Goal: Information Seeking & Learning: Learn about a topic

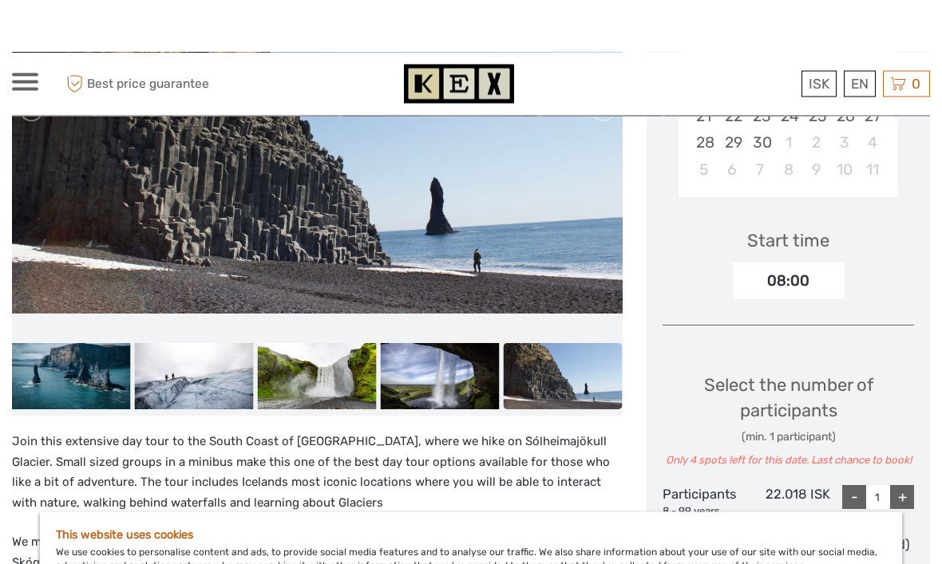
scroll to position [346, 0]
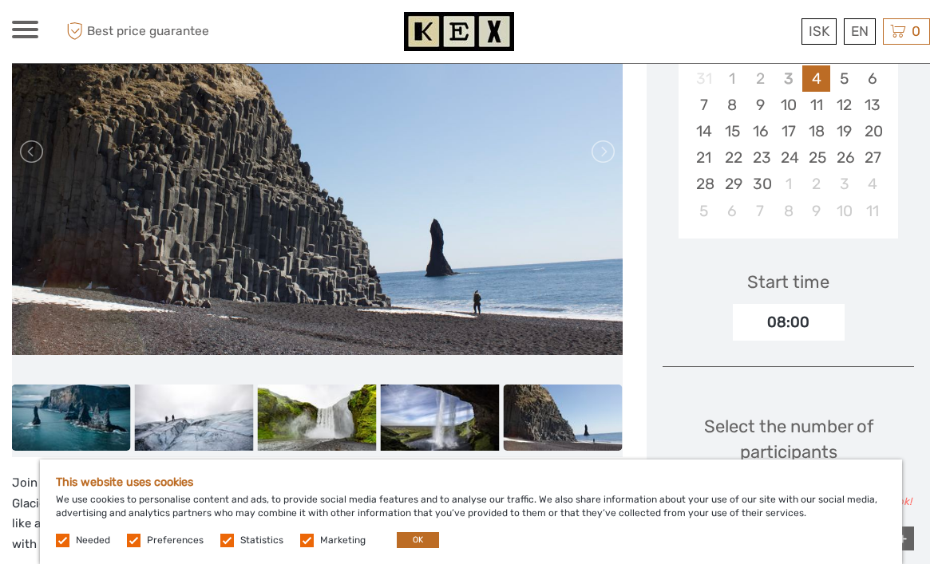
click at [102, 419] on img at bounding box center [71, 418] width 119 height 67
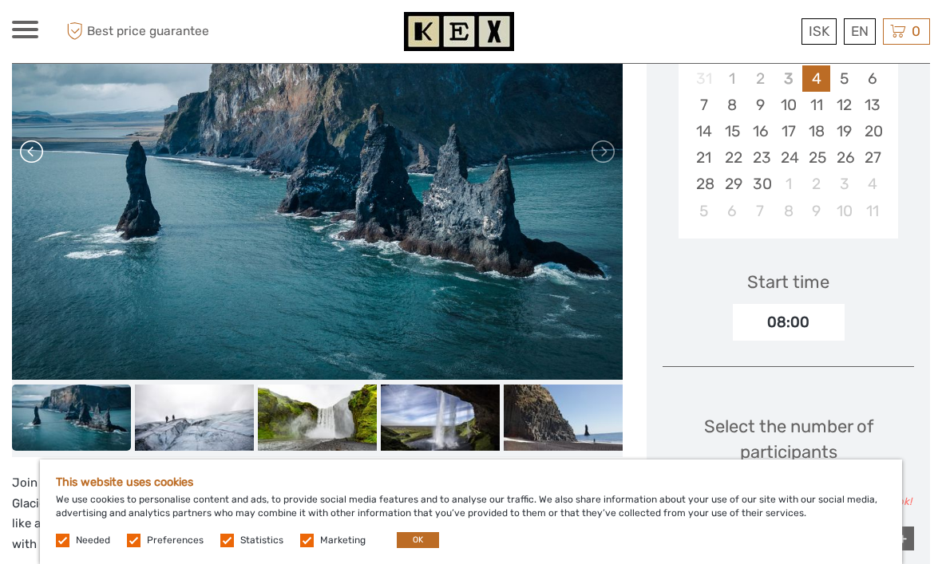
click at [41, 160] on link at bounding box center [33, 152] width 26 height 26
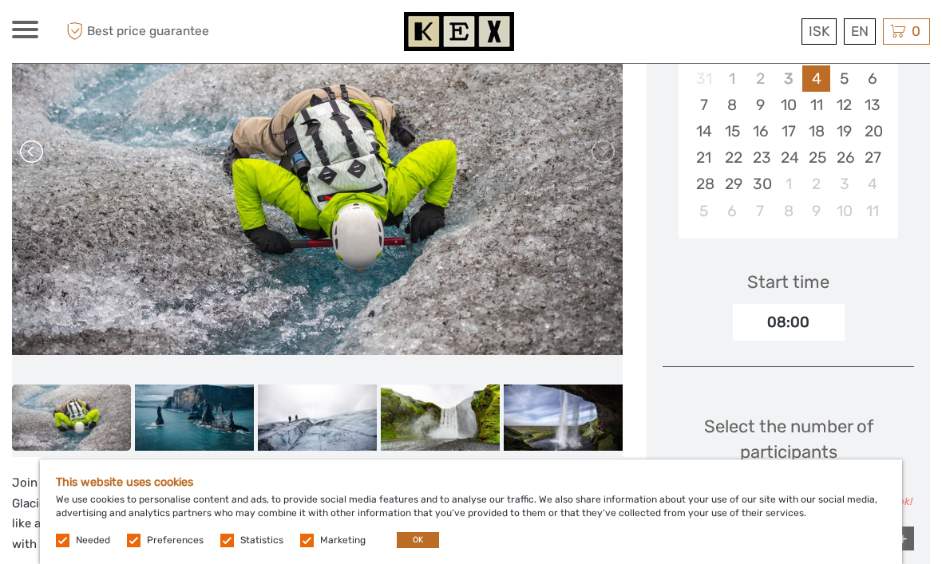
click at [44, 151] on link at bounding box center [33, 152] width 26 height 26
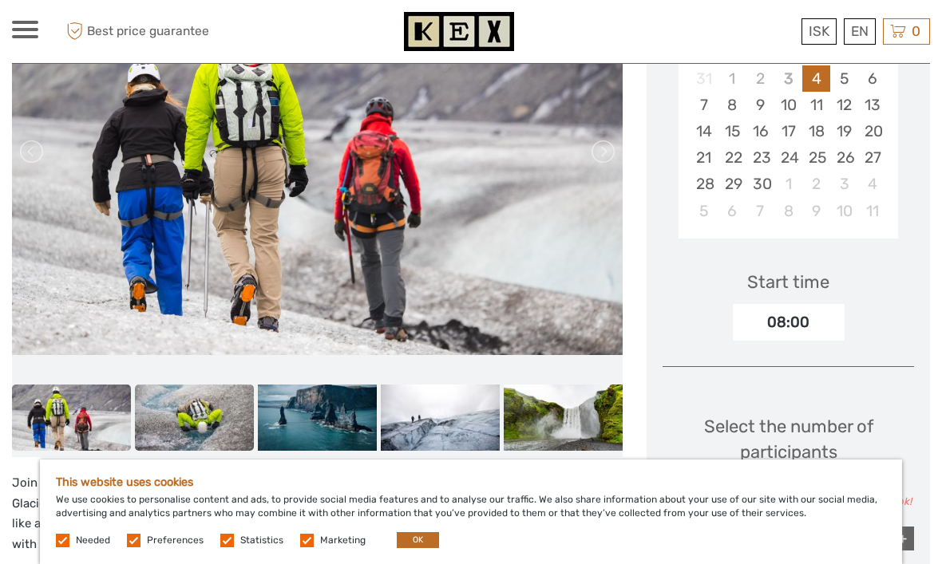
click at [176, 424] on img at bounding box center [194, 418] width 119 height 67
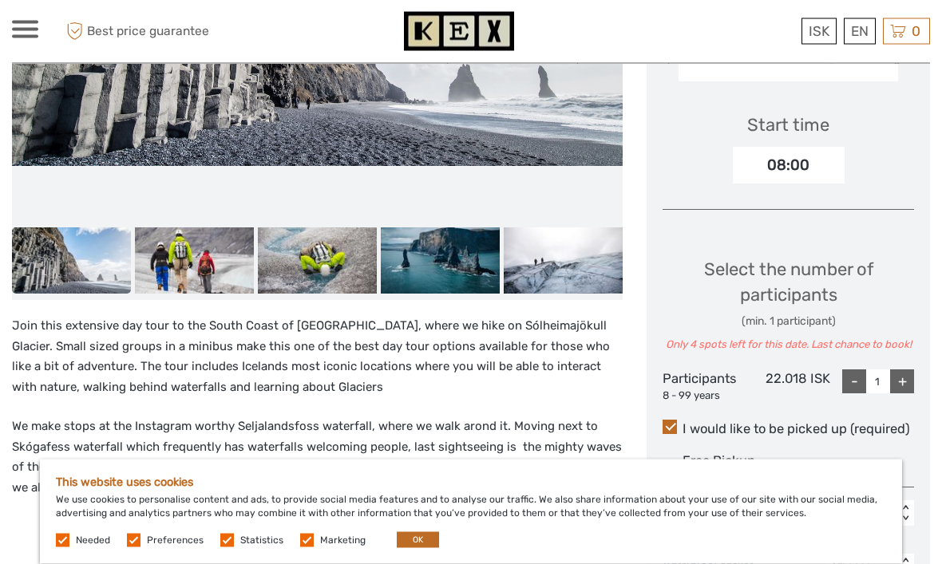
scroll to position [501, 0]
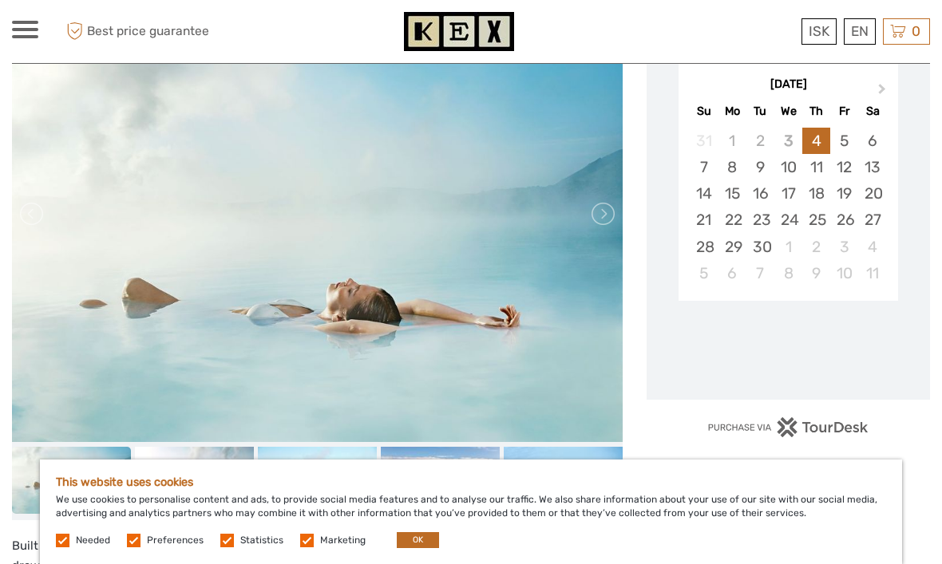
scroll to position [326, 0]
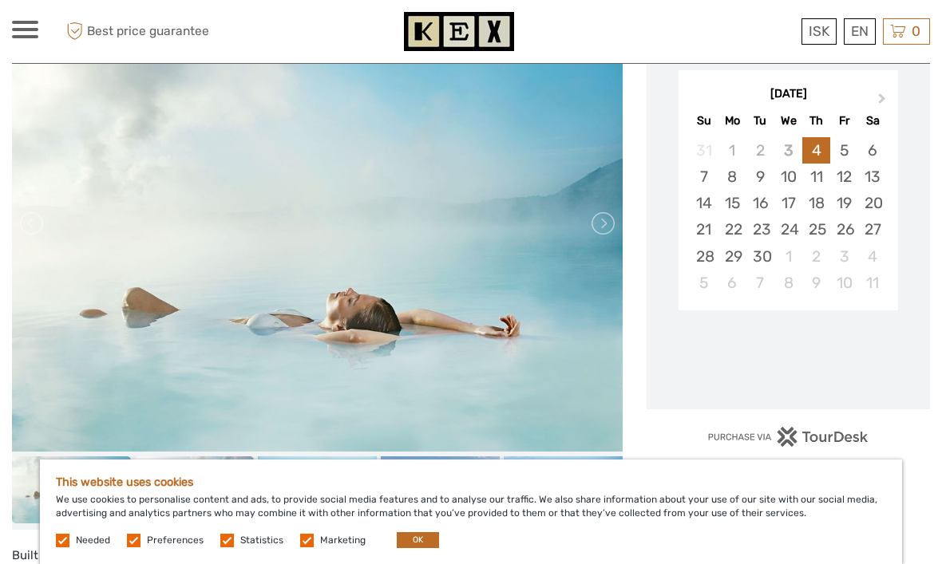
click at [236, 457] on img at bounding box center [194, 490] width 119 height 67
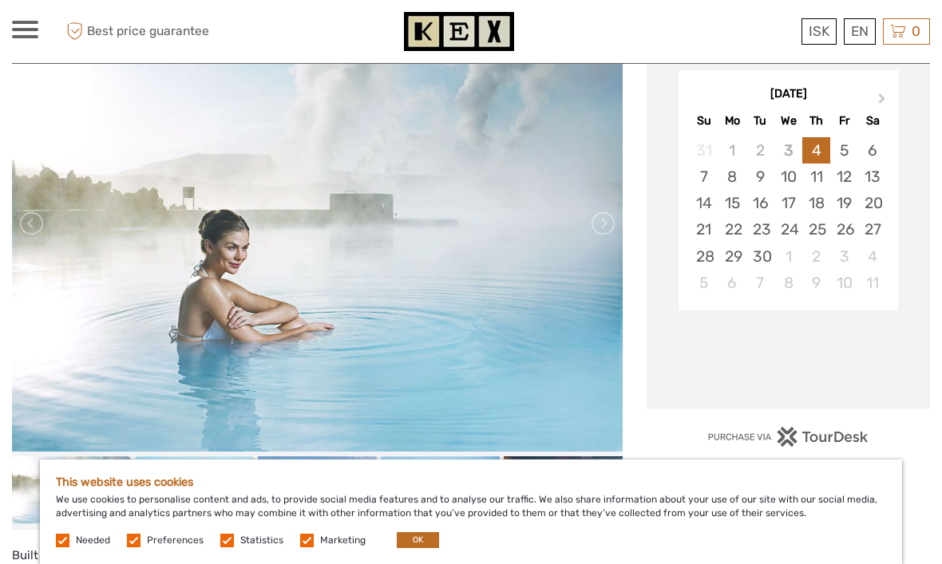
click at [222, 471] on img at bounding box center [194, 490] width 119 height 67
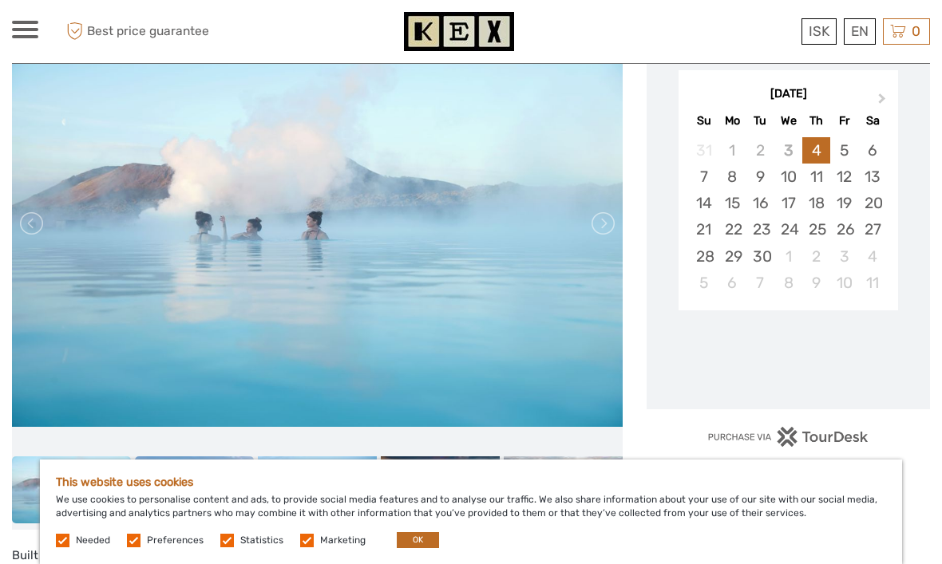
click at [236, 467] on img at bounding box center [194, 490] width 119 height 67
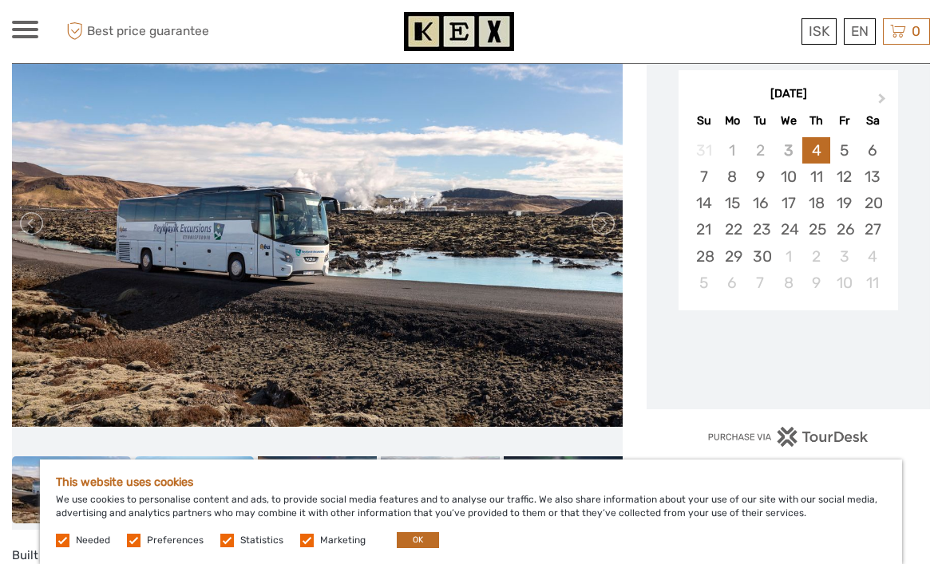
click at [239, 472] on img at bounding box center [194, 490] width 119 height 67
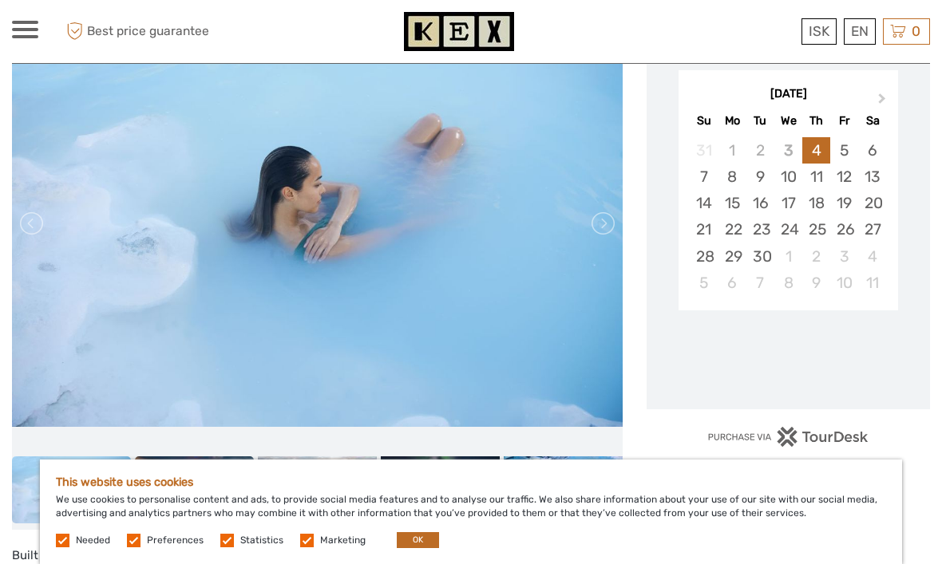
click at [231, 477] on img at bounding box center [194, 490] width 119 height 67
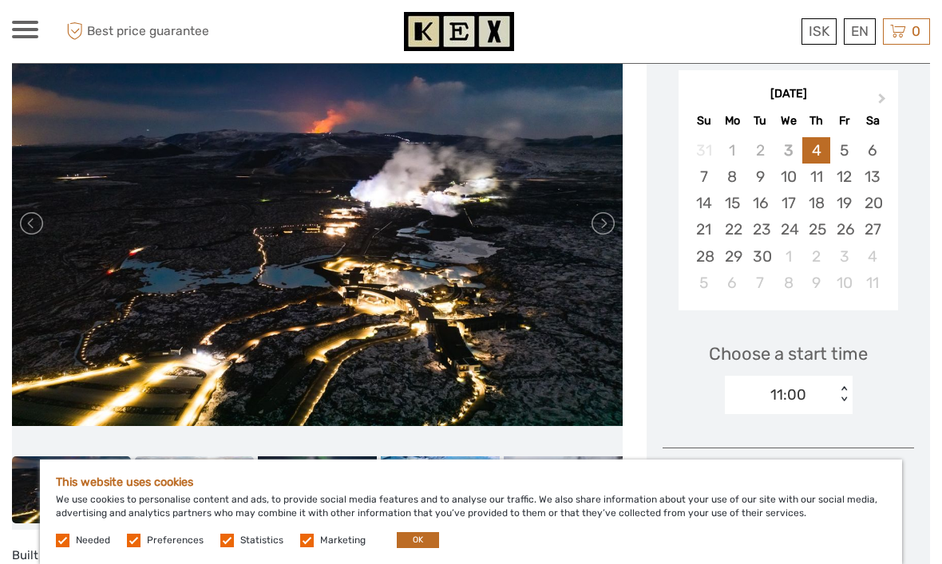
click at [232, 480] on img at bounding box center [194, 490] width 119 height 67
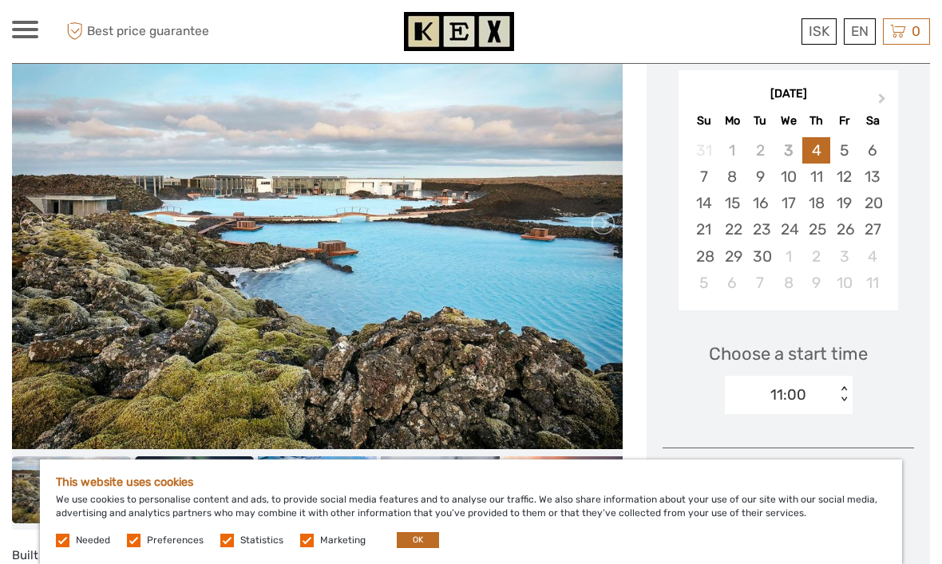
click at [250, 467] on img at bounding box center [194, 490] width 119 height 67
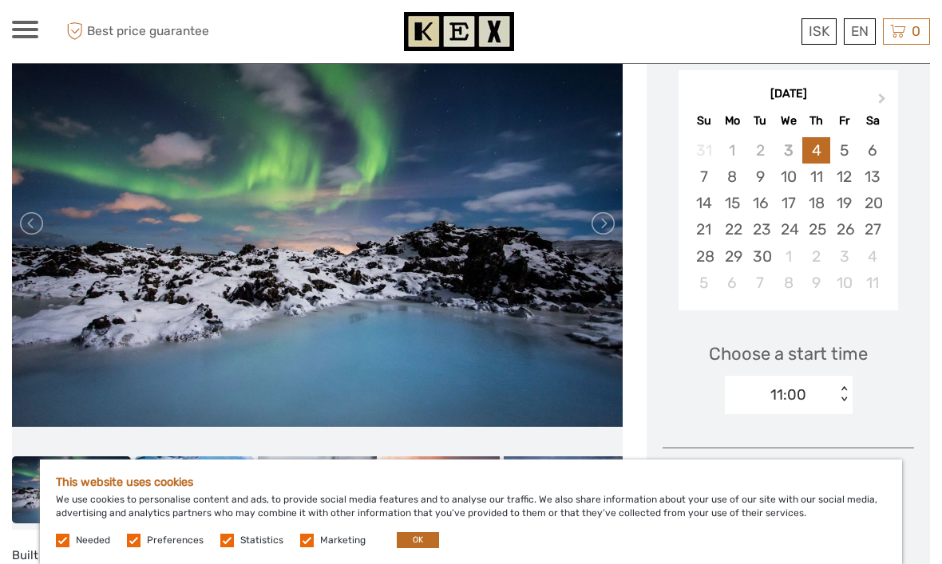
click at [231, 469] on img at bounding box center [194, 490] width 119 height 67
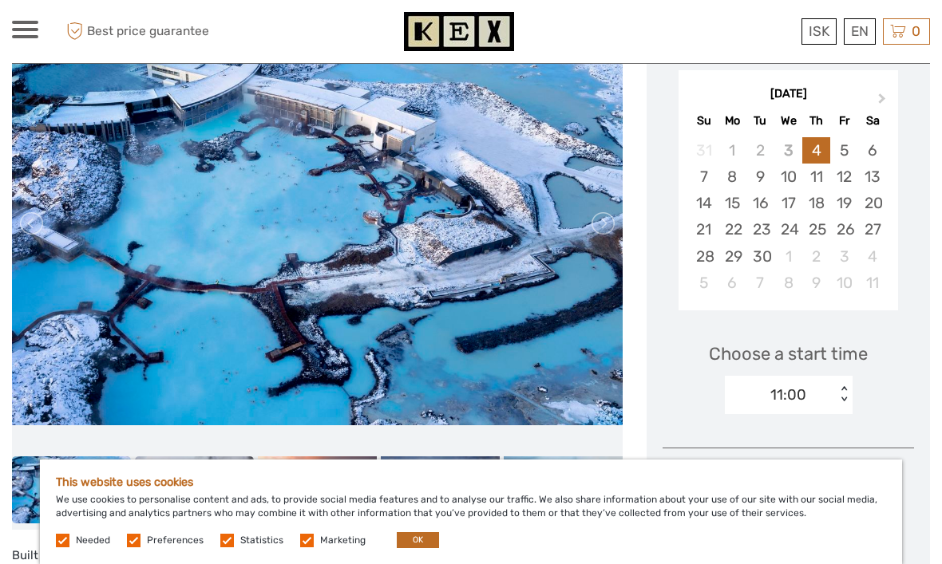
click at [250, 469] on img at bounding box center [194, 490] width 119 height 67
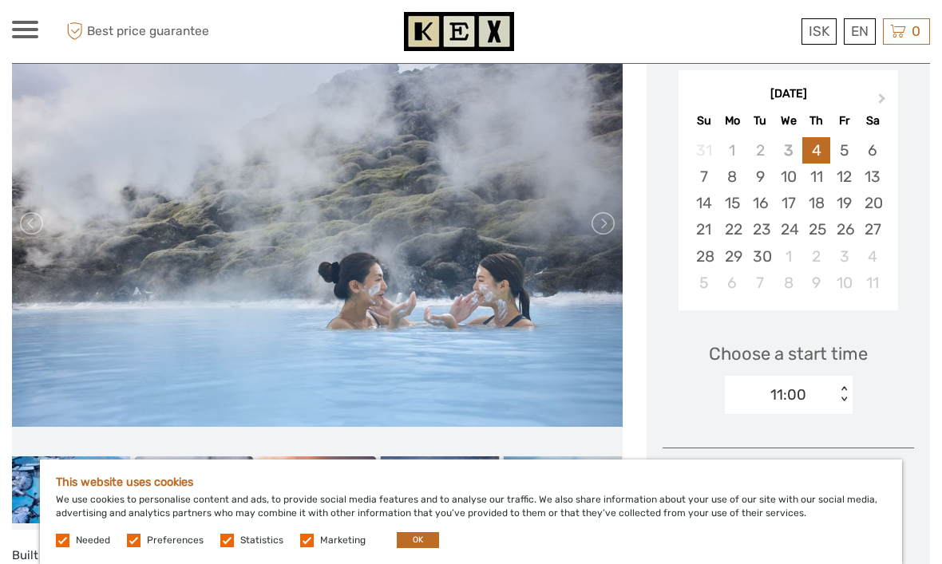
click at [297, 474] on img at bounding box center [317, 490] width 119 height 67
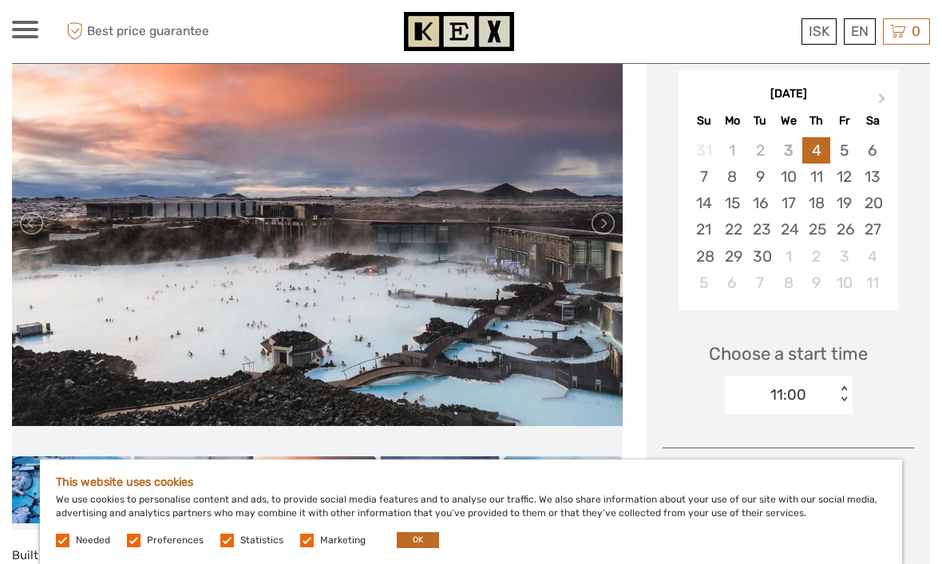
click at [598, 457] on img at bounding box center [563, 490] width 119 height 67
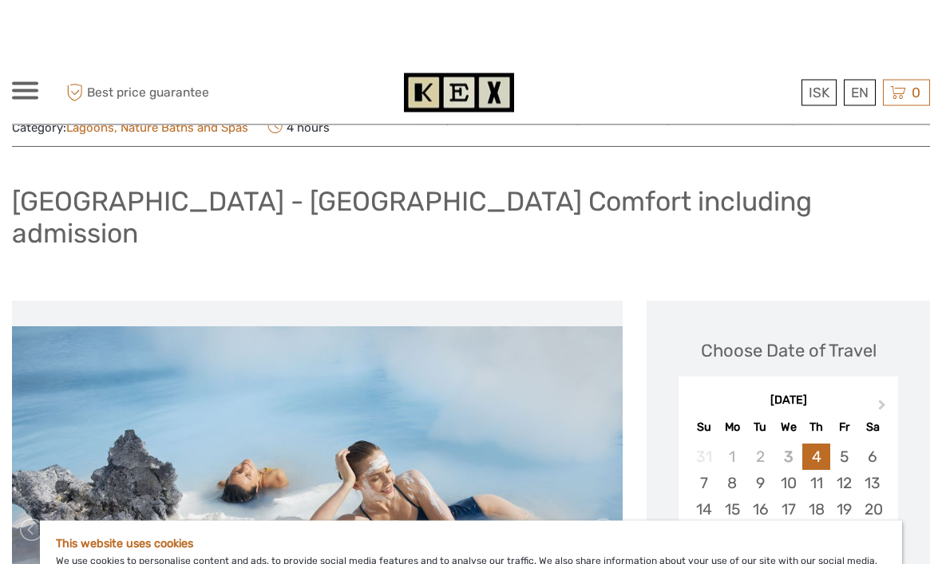
scroll to position [0, 0]
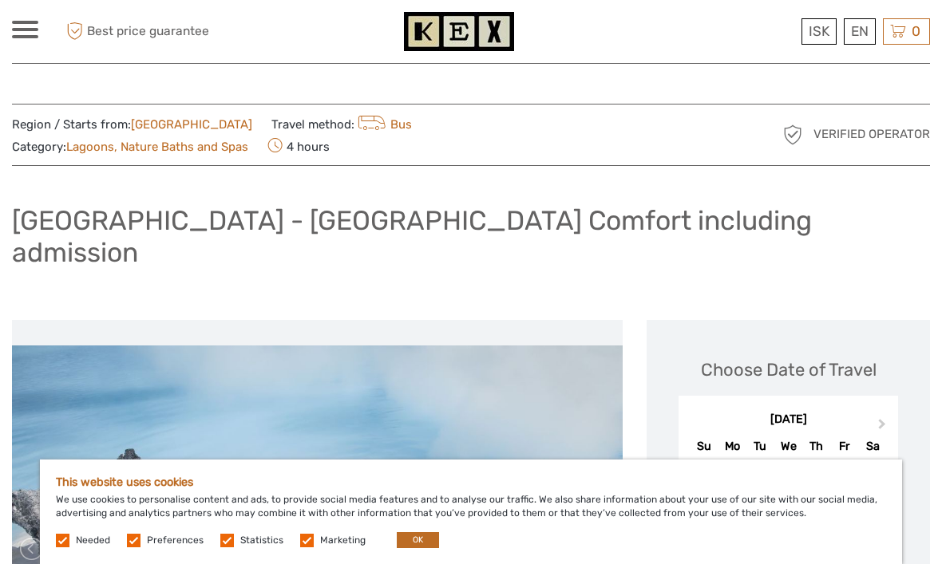
click at [683, 406] on div "[DATE] Su Mo Tu We Th Fr Sa" at bounding box center [789, 432] width 220 height 53
click at [420, 526] on div "This website uses cookies We use cookies to personalise content and ads, to pro…" at bounding box center [471, 512] width 862 height 105
click at [418, 533] on button "OK" at bounding box center [418, 541] width 42 height 16
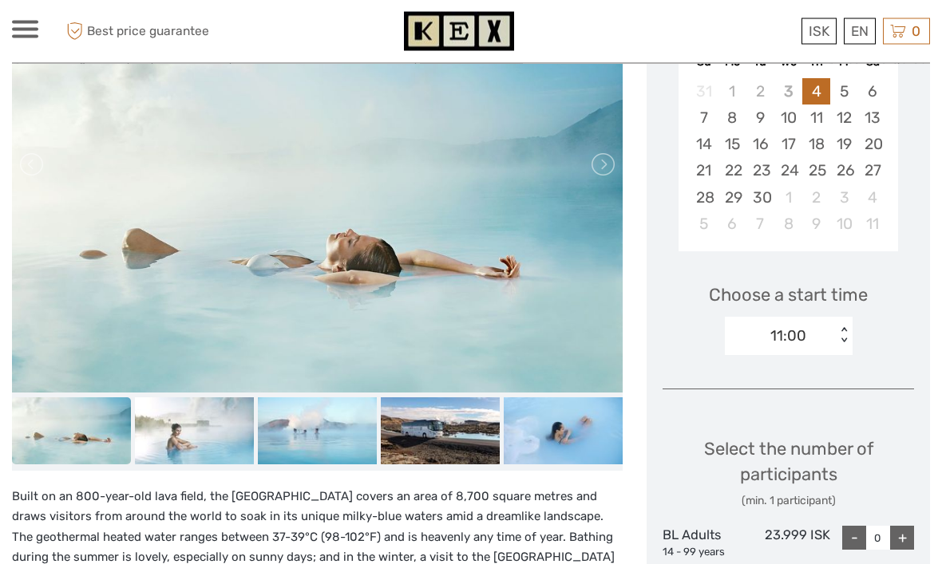
scroll to position [380, 0]
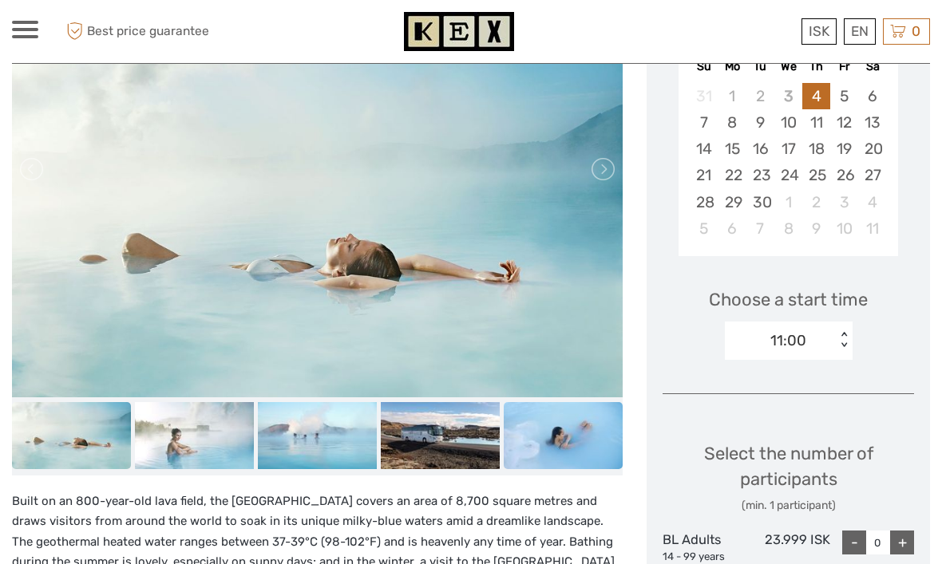
click at [523, 412] on img at bounding box center [563, 435] width 119 height 67
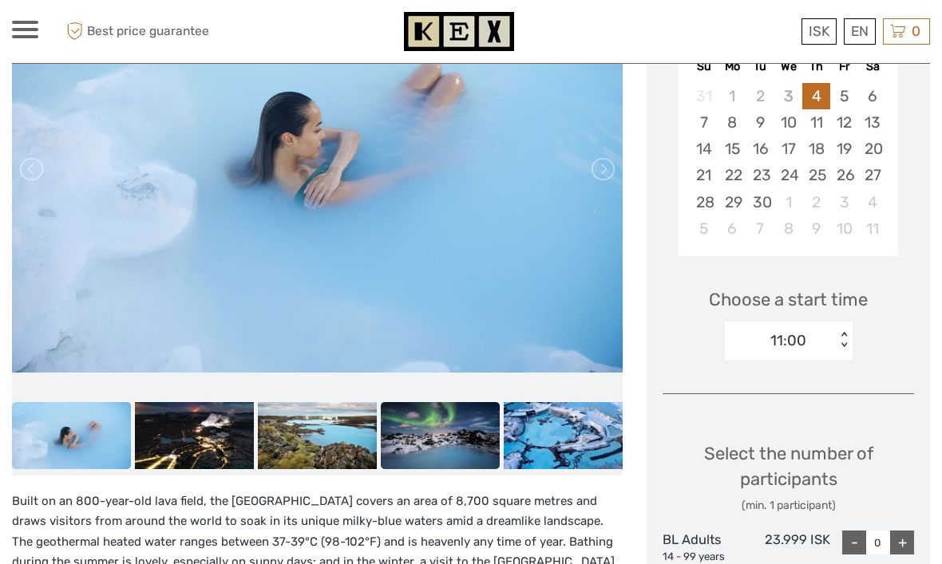
click at [413, 402] on img at bounding box center [440, 435] width 119 height 67
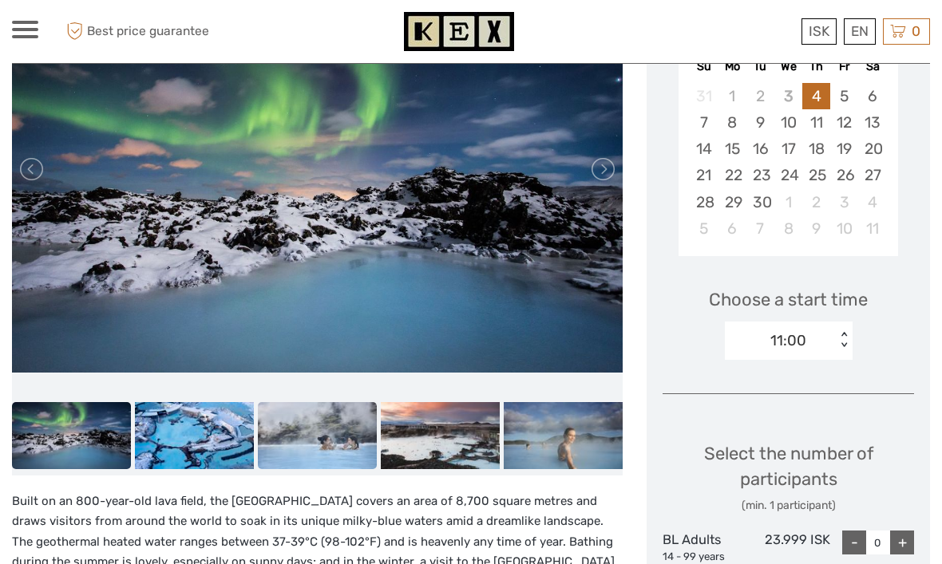
click at [310, 425] on img at bounding box center [317, 435] width 119 height 67
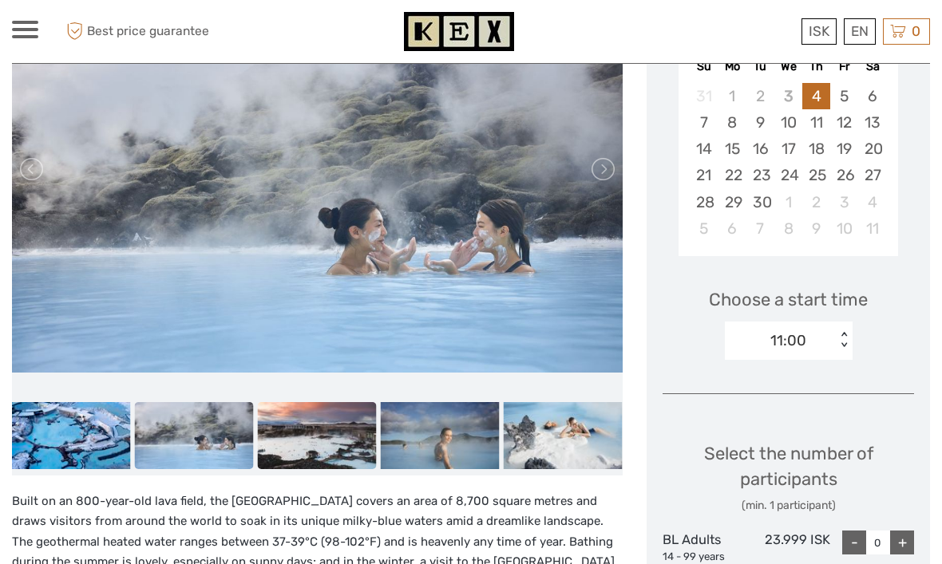
click at [323, 413] on img at bounding box center [317, 435] width 119 height 67
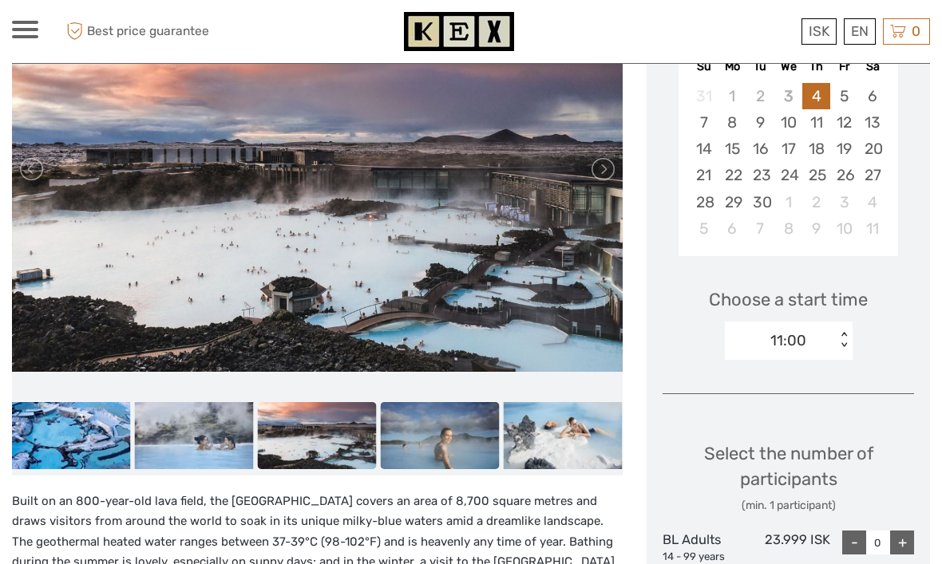
click at [416, 414] on img at bounding box center [440, 435] width 119 height 67
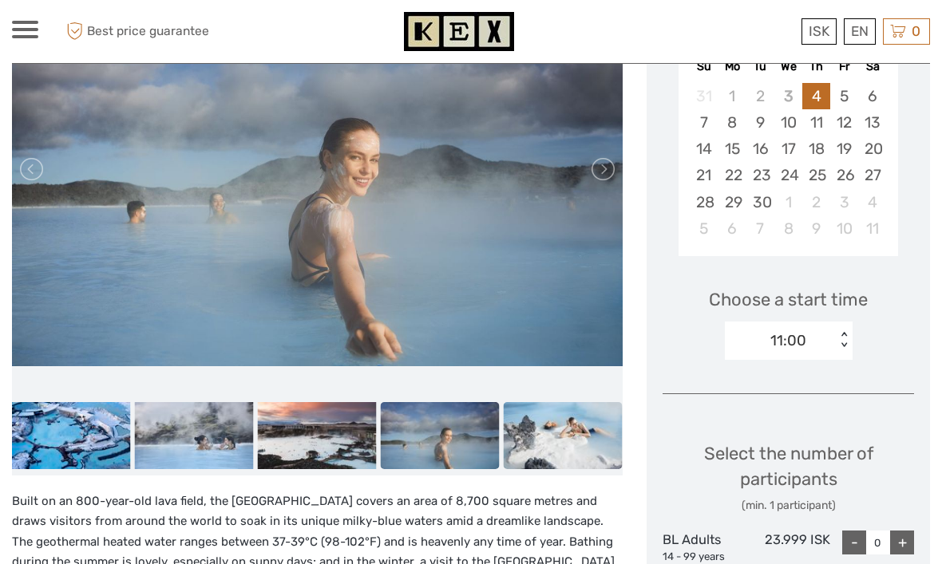
click at [532, 420] on img at bounding box center [563, 435] width 119 height 67
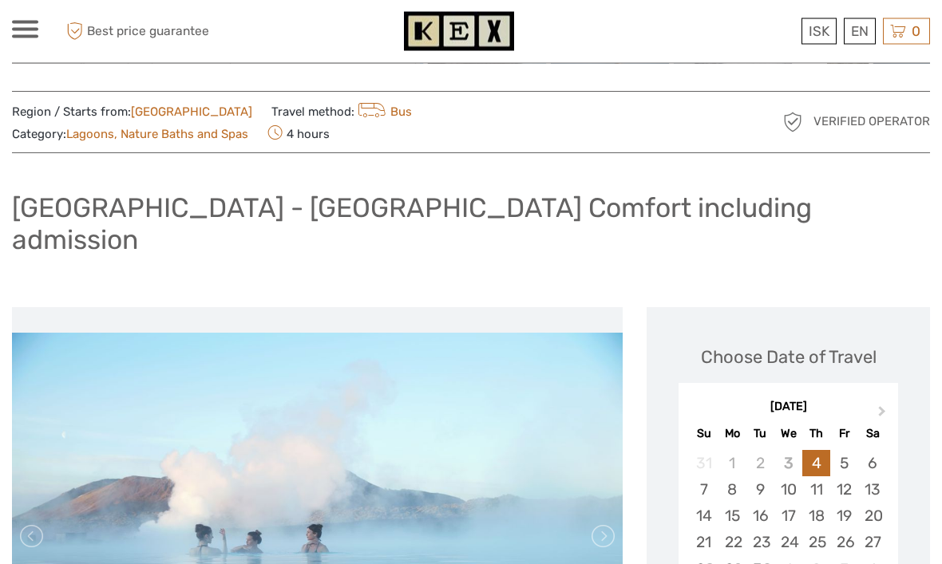
scroll to position [0, 0]
